Goal: Task Accomplishment & Management: Manage account settings

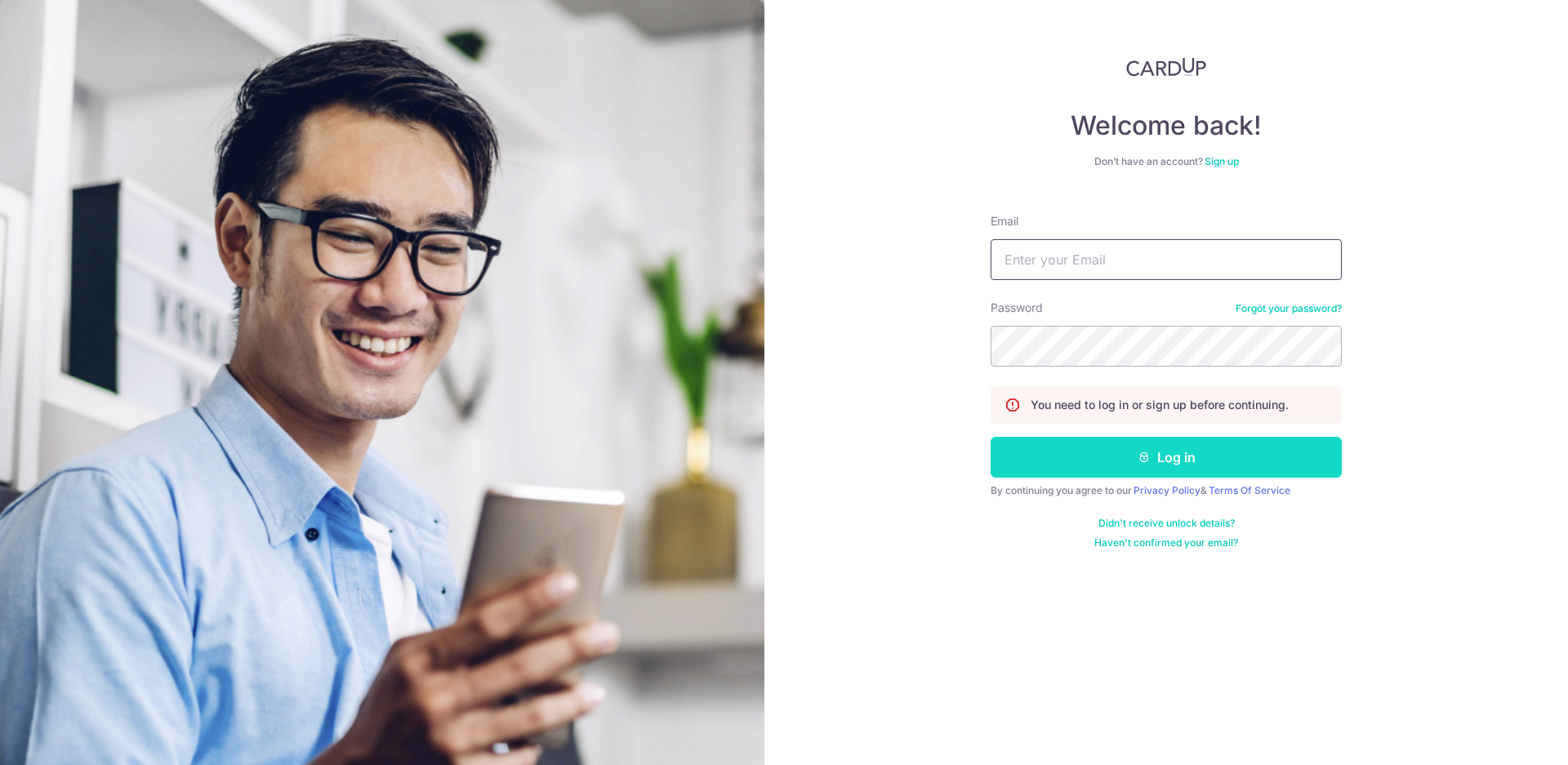
type input "[EMAIL_ADDRESS][DOMAIN_NAME]"
click at [1230, 455] on button "Log in" at bounding box center [1166, 456] width 351 height 41
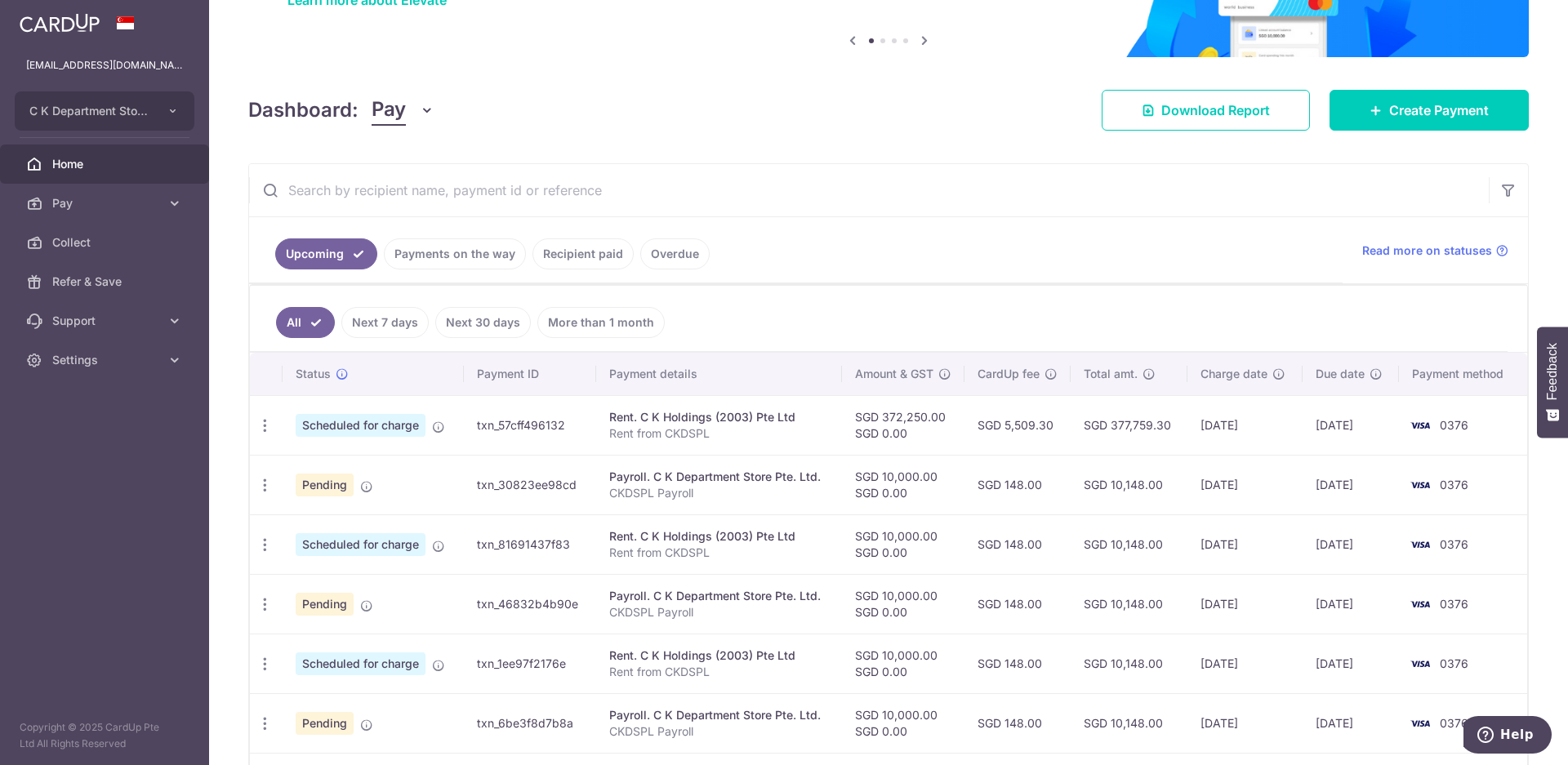
scroll to position [245, 0]
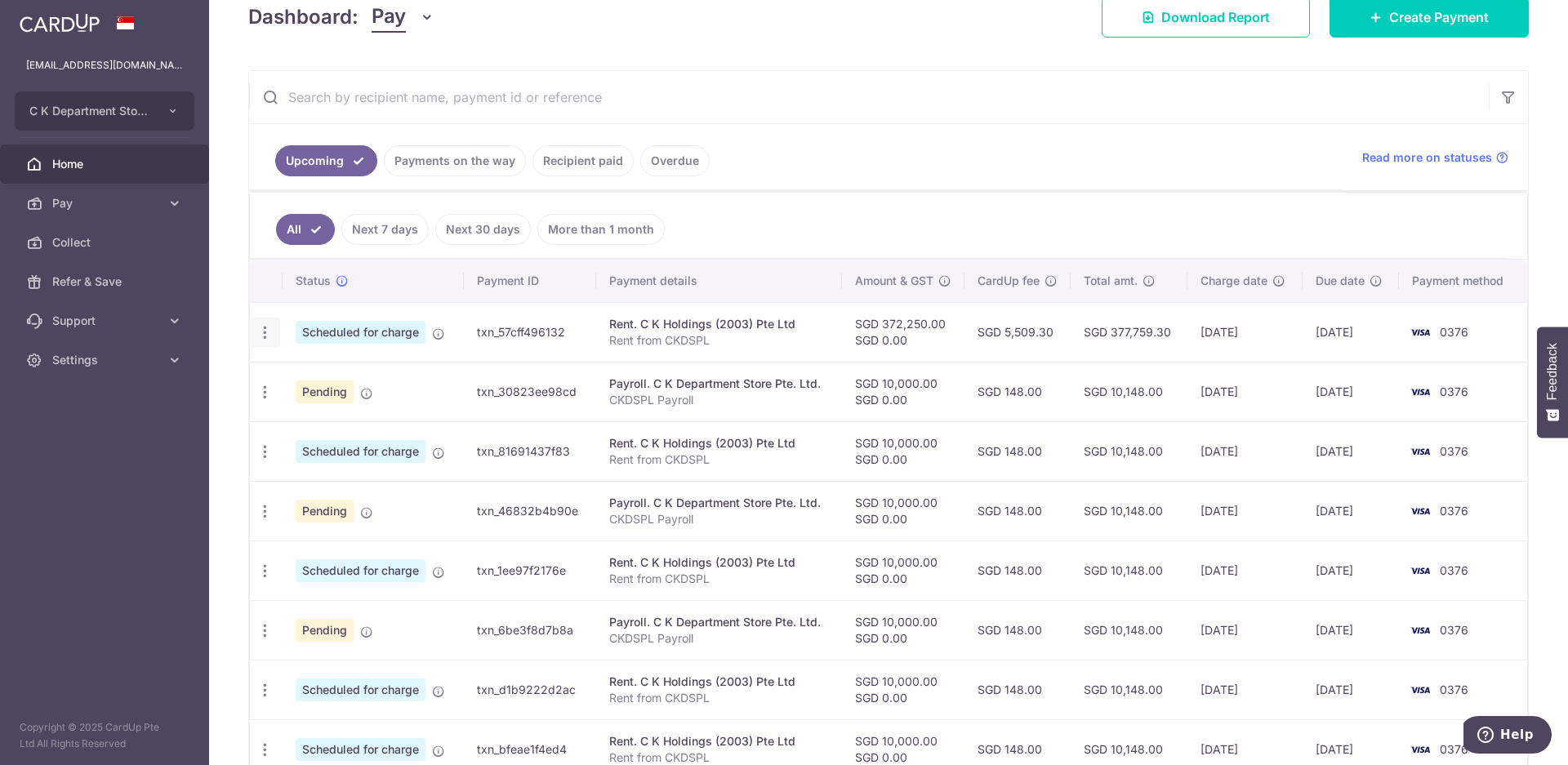
click at [268, 338] on icon "button" at bounding box center [265, 332] width 17 height 17
click at [314, 377] on span "Update payment" at bounding box center [353, 376] width 111 height 19
radio input "true"
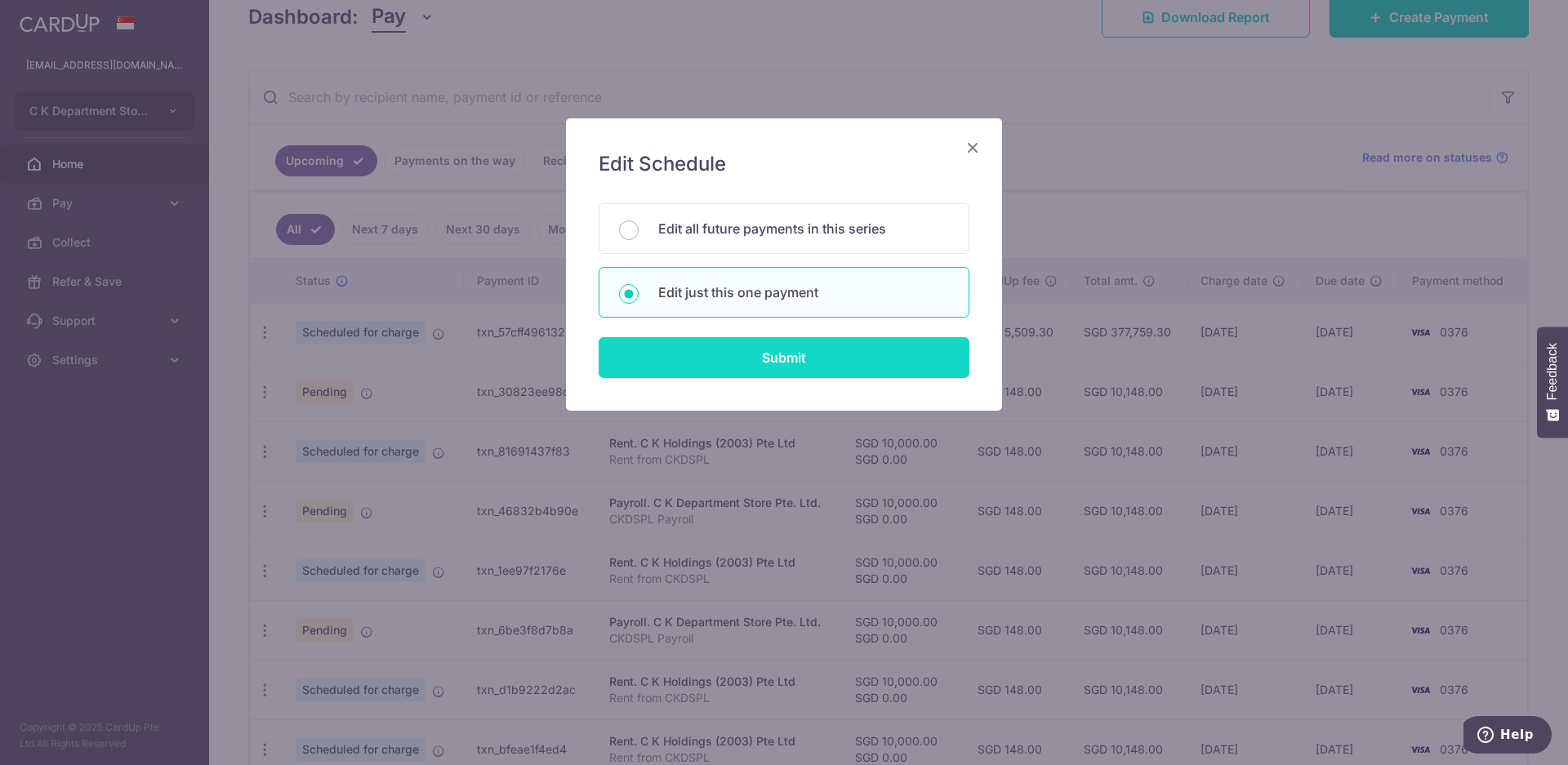
click at [768, 363] on input "Submit" at bounding box center [784, 357] width 371 height 41
radio input "true"
type input "372,250.00"
type input "0.00"
type input "14/10/2025"
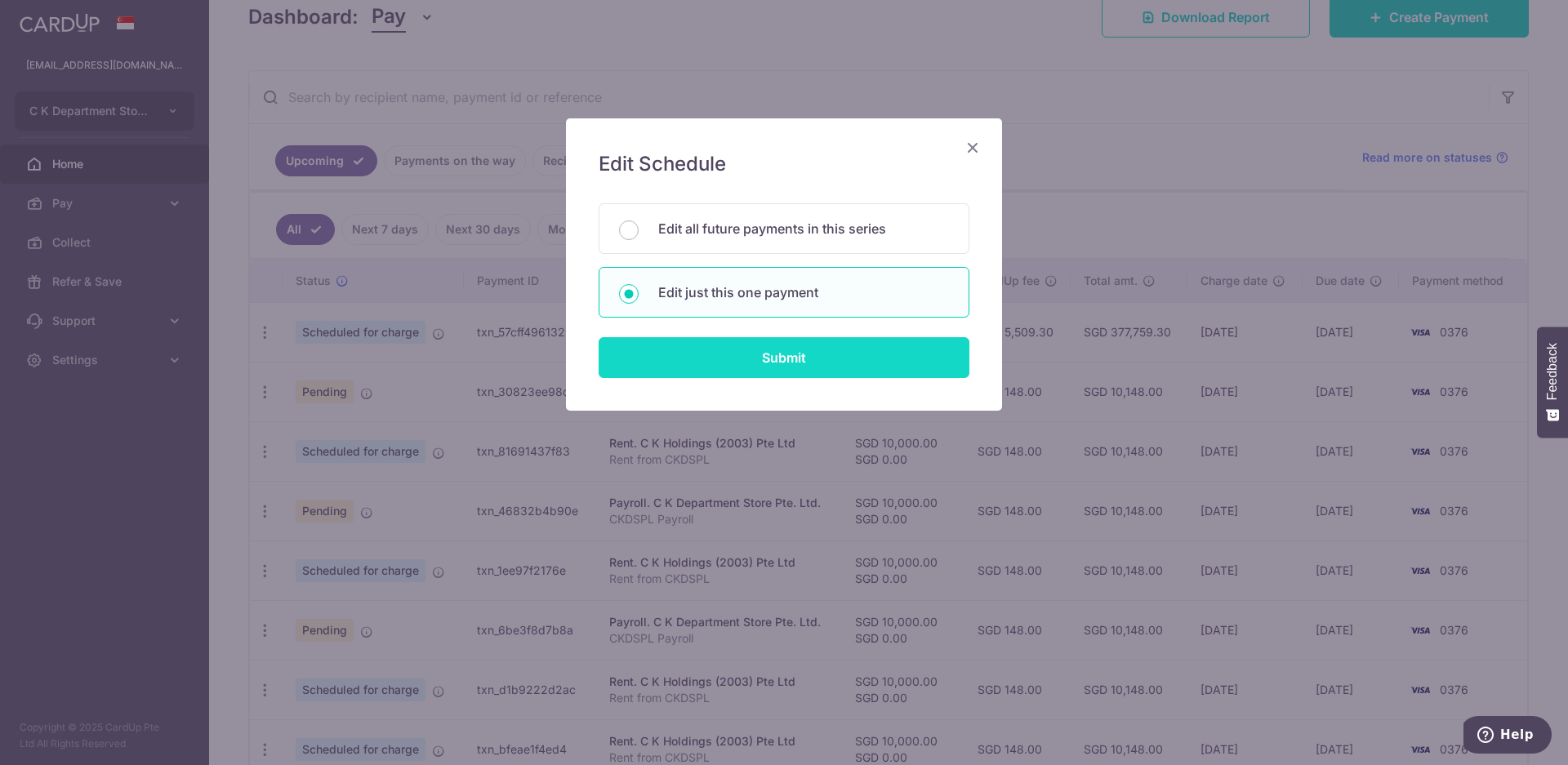
type input "Rent from CKDSPL"
type input "Rent to CKHPL"
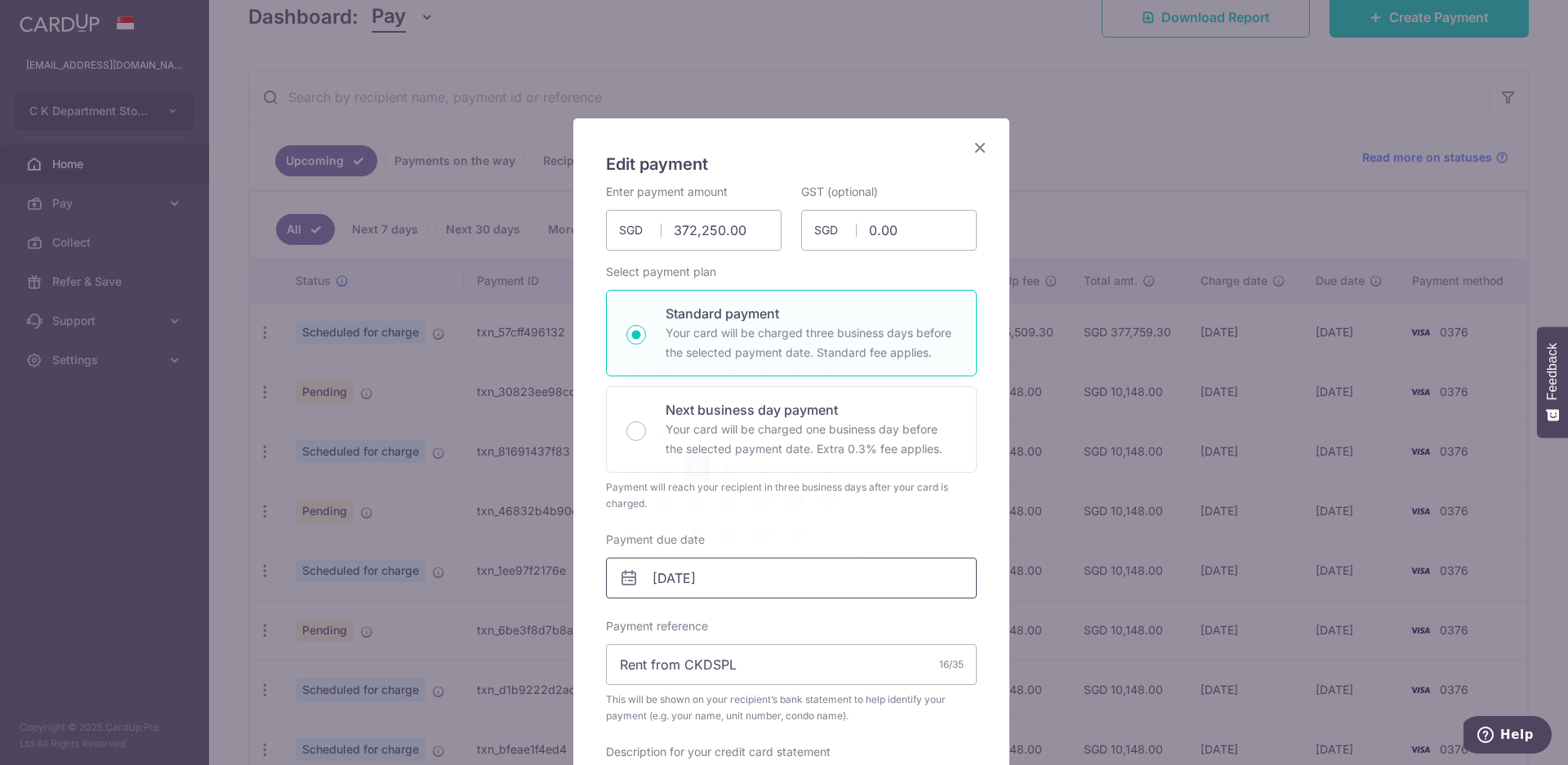
click at [752, 586] on input "14/10/2025" at bounding box center [791, 578] width 371 height 41
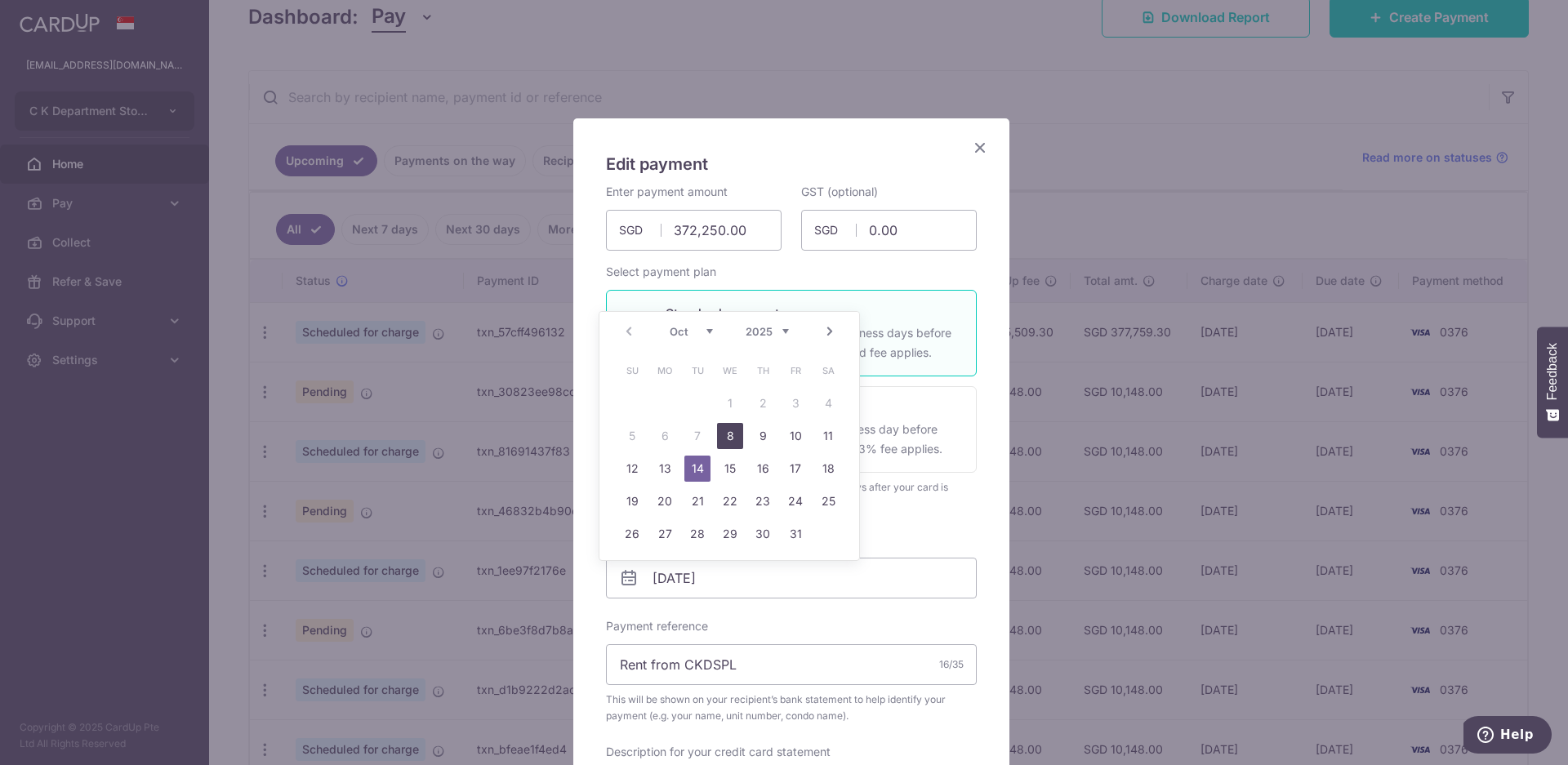
click at [721, 441] on link "8" at bounding box center [730, 435] width 26 height 26
type input "[DATE]"
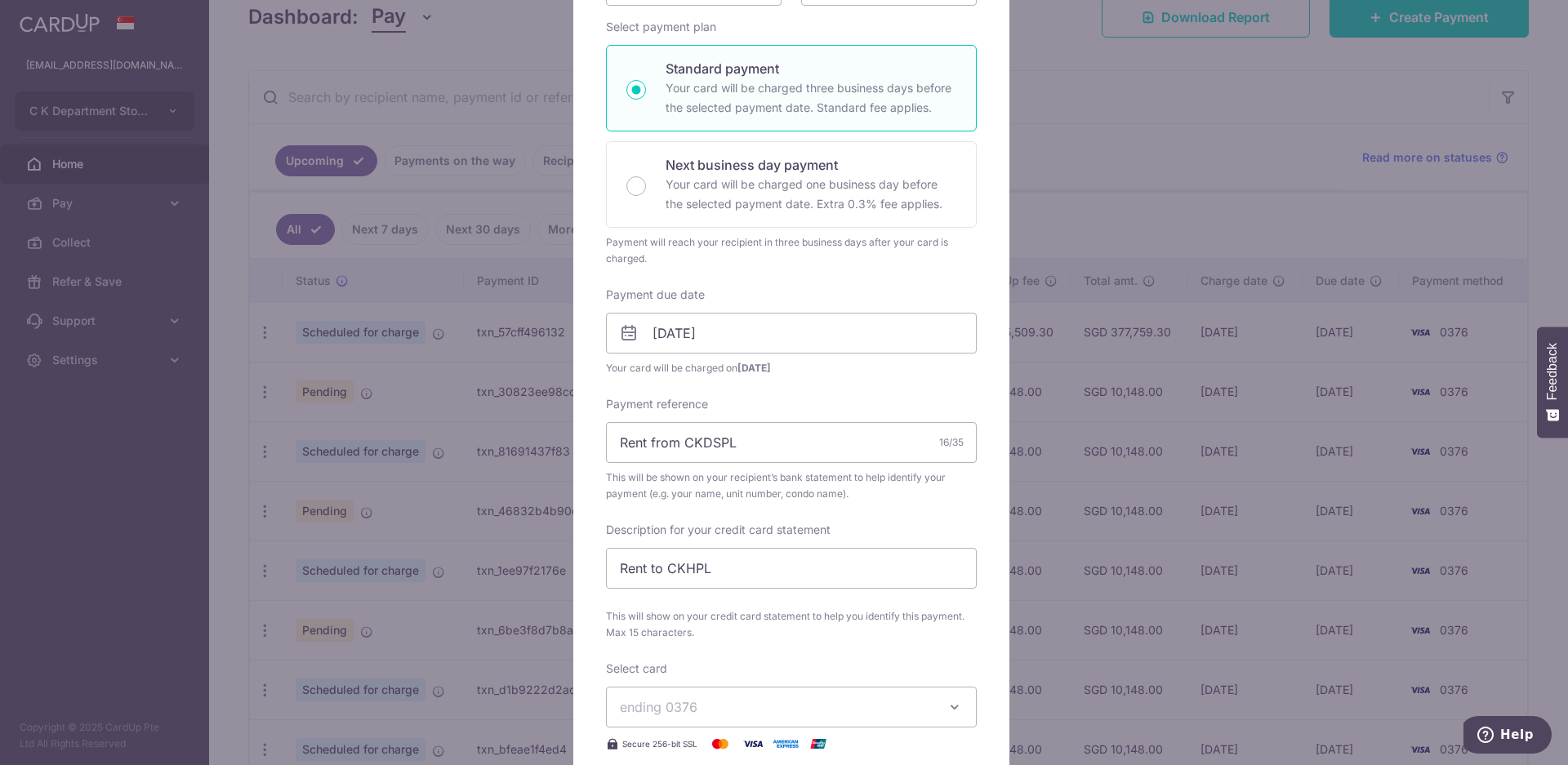
scroll to position [489, 0]
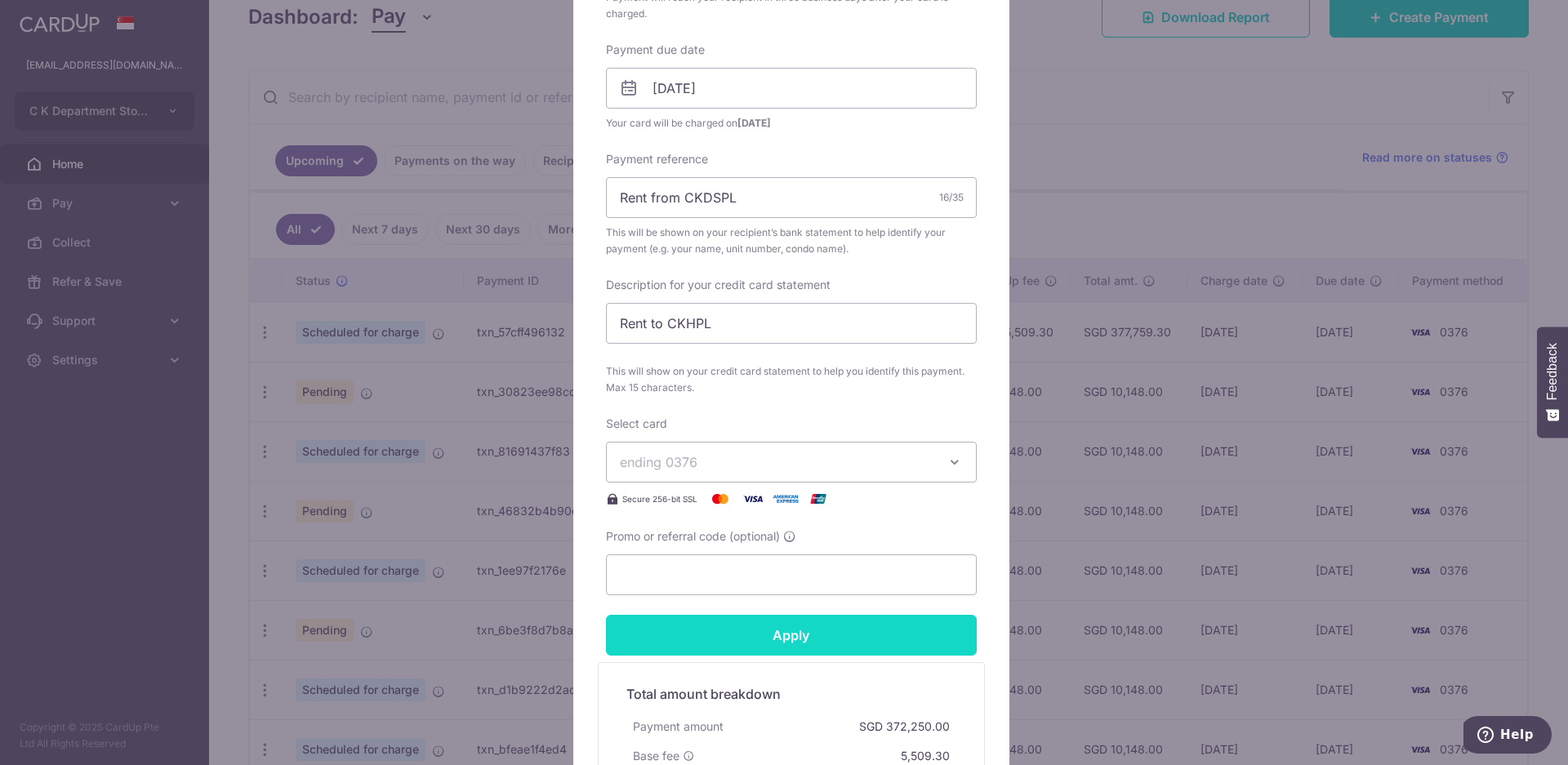
click at [838, 638] on input "Apply" at bounding box center [791, 634] width 371 height 41
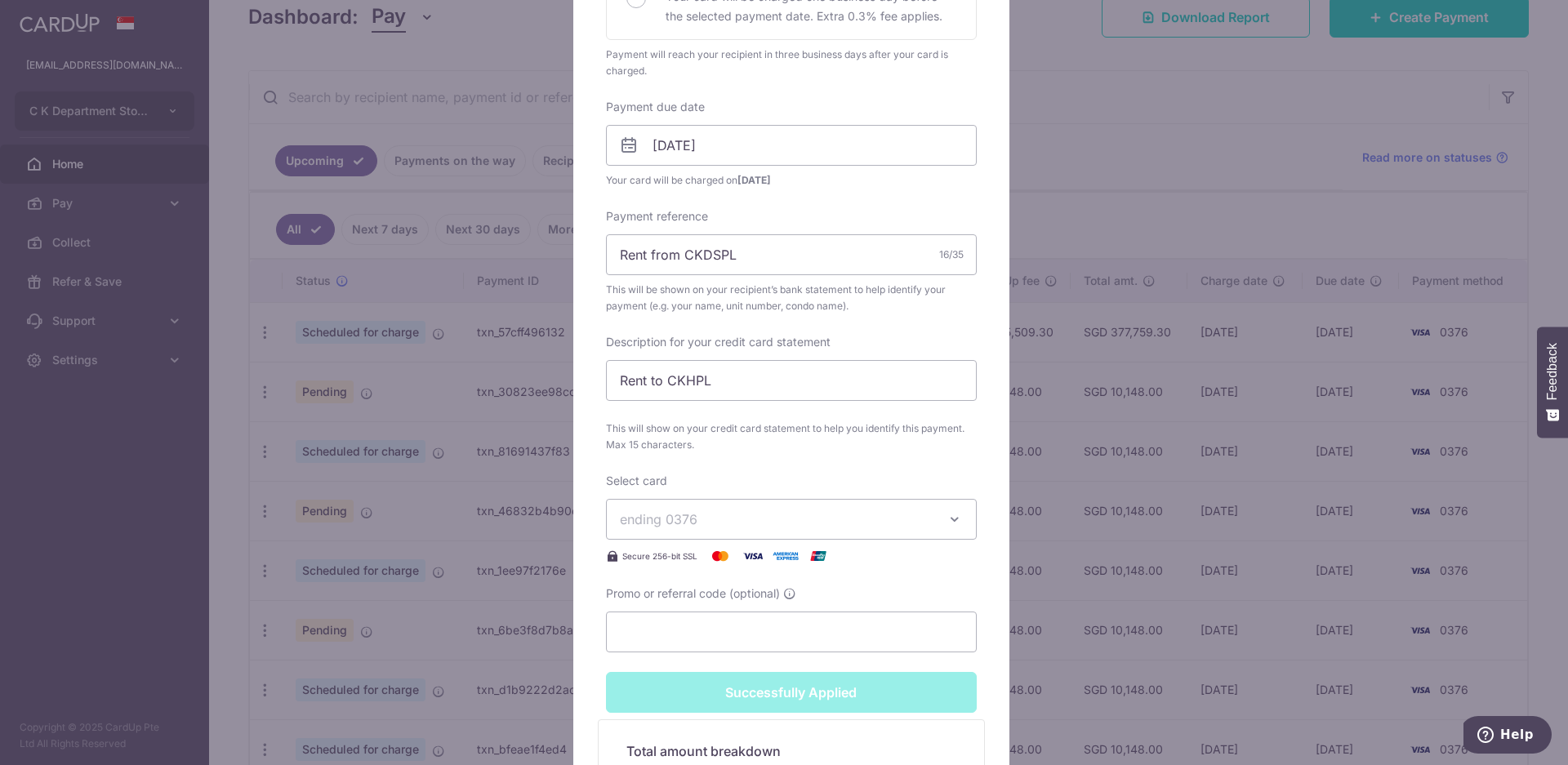
type input "Successfully Applied"
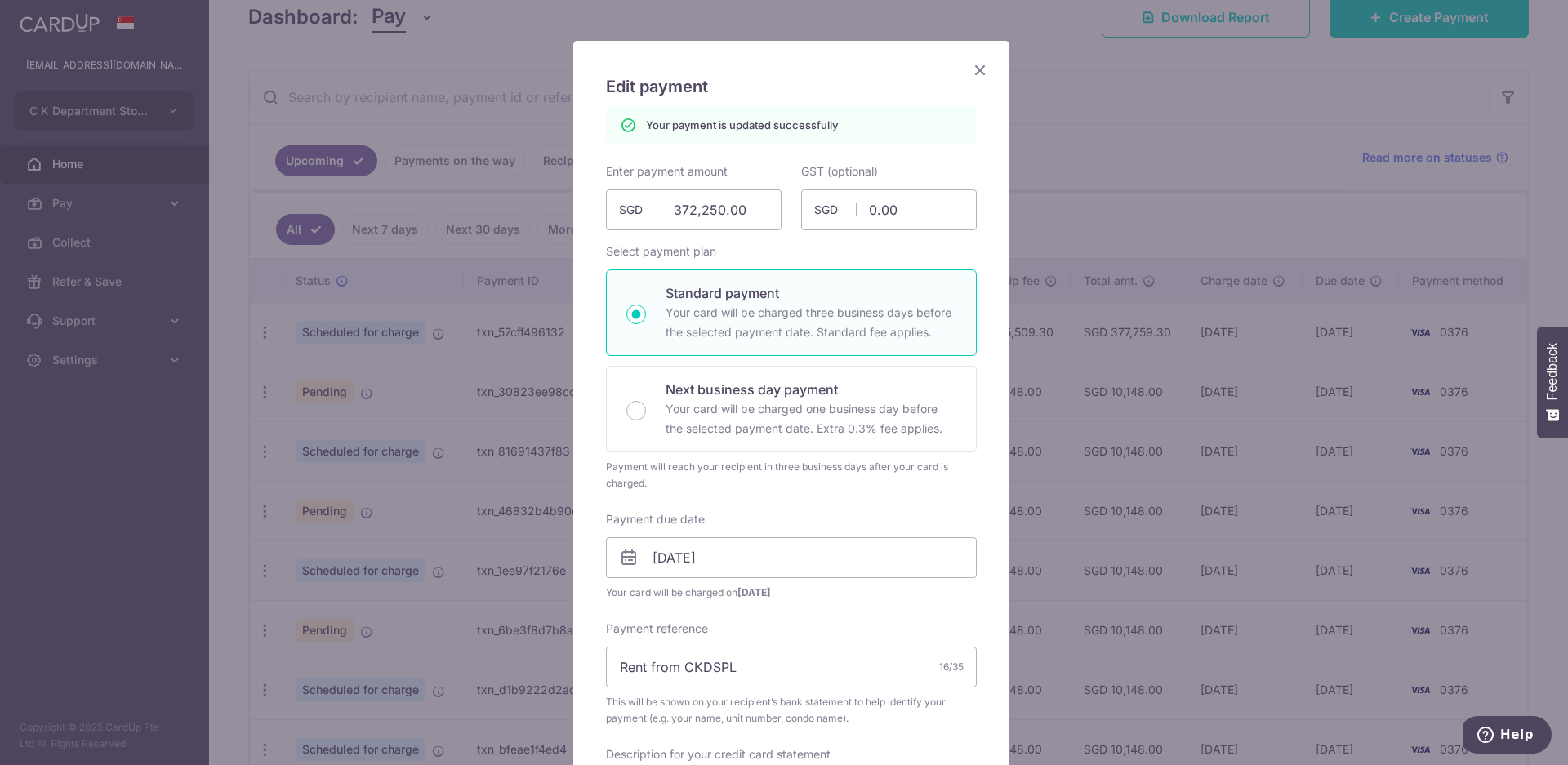
scroll to position [0, 0]
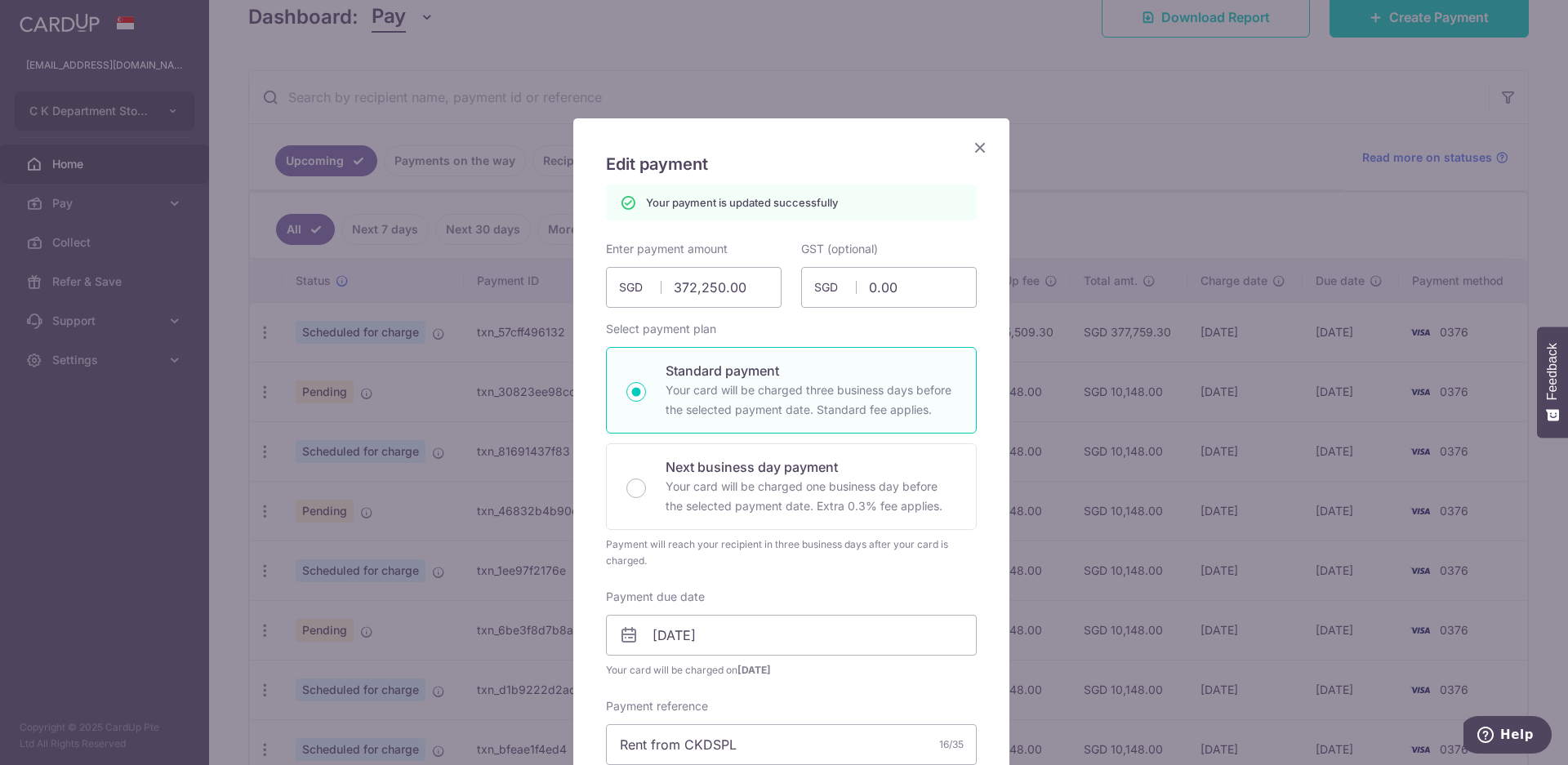
click at [970, 148] on icon "Close" at bounding box center [979, 147] width 19 height 20
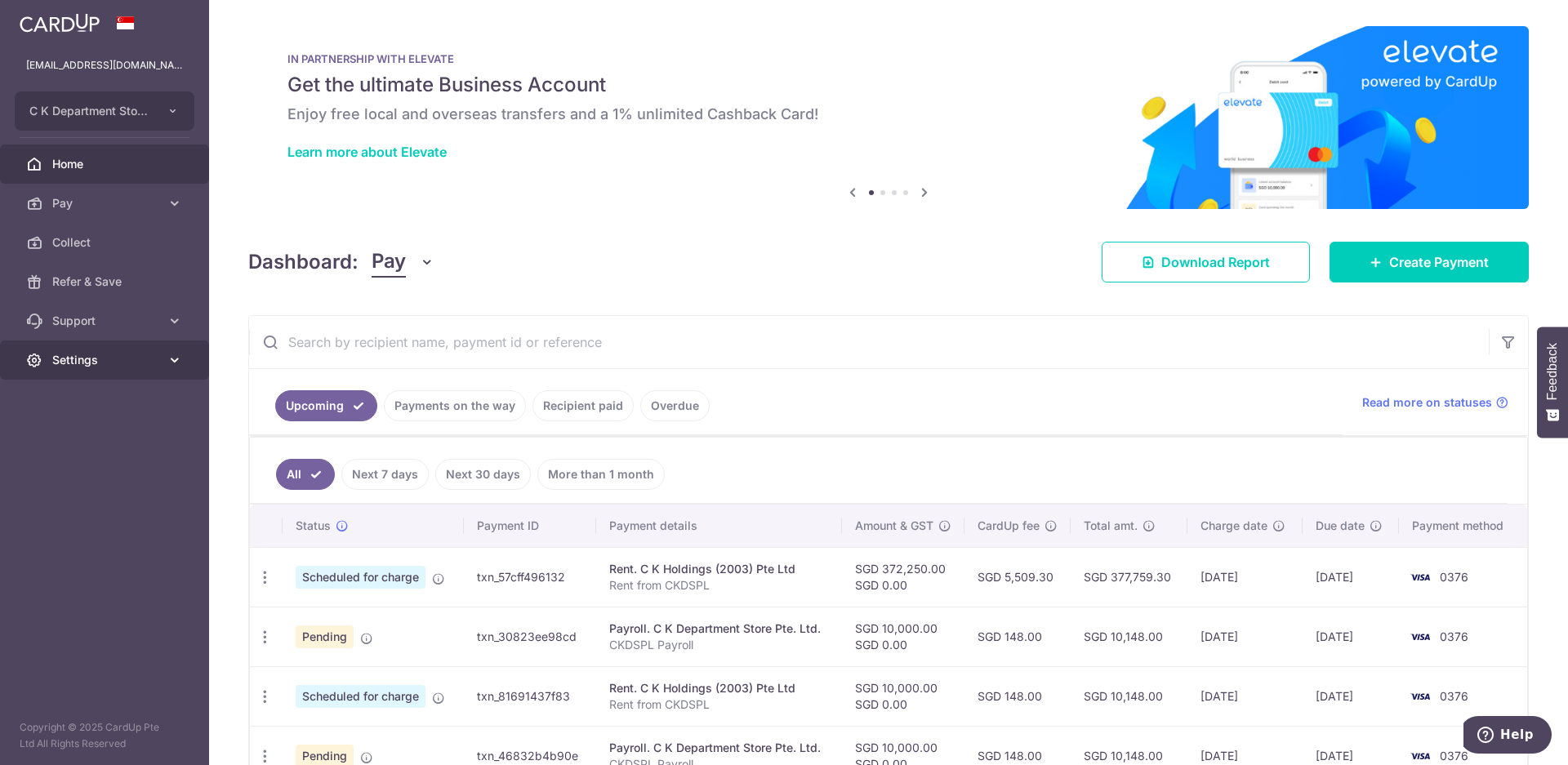
click at [140, 365] on span "Settings" at bounding box center [106, 360] width 108 height 16
click at [110, 441] on span "Logout" at bounding box center [106, 438] width 108 height 16
